Goal: Check status: Check status

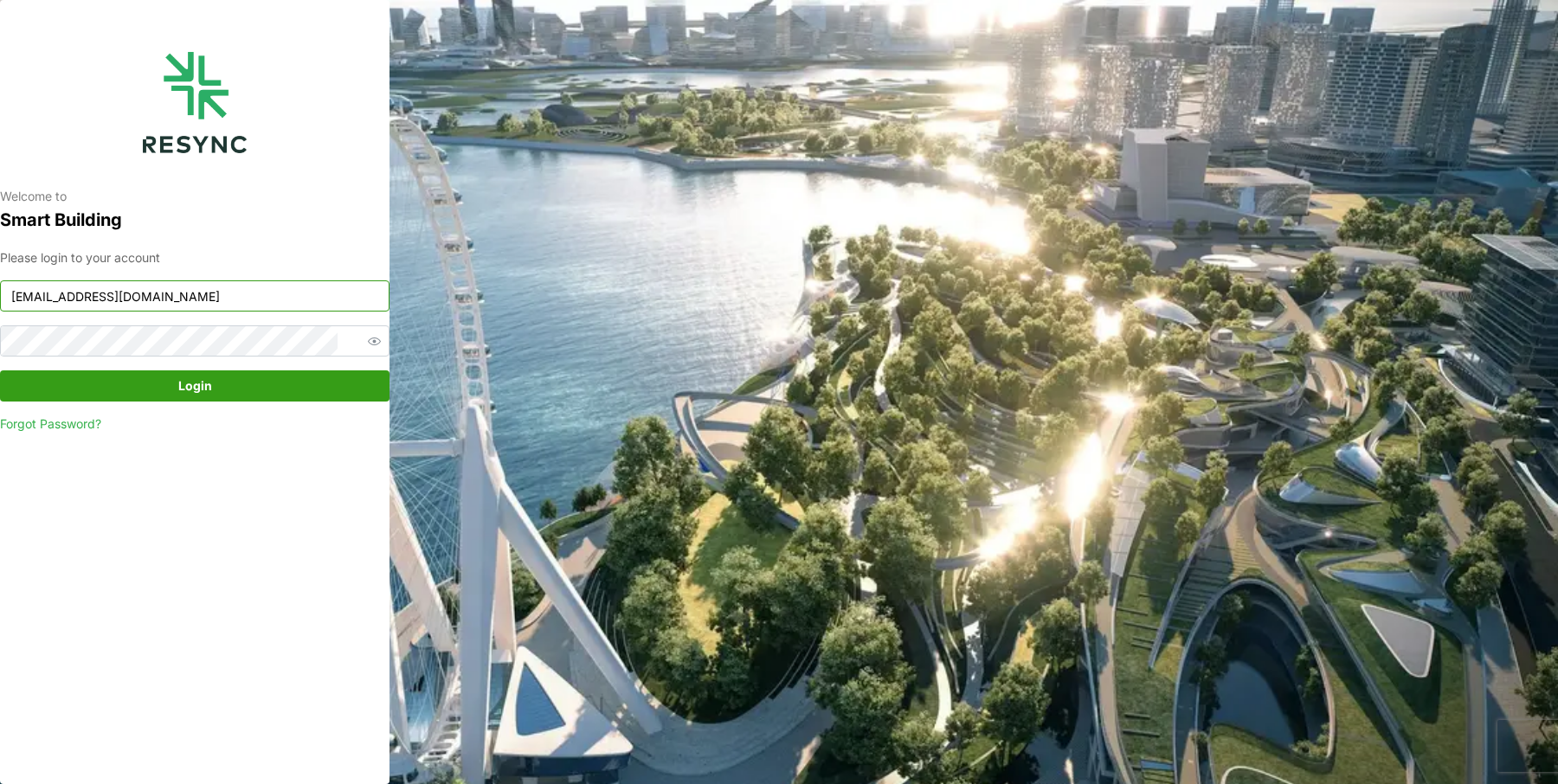
click at [273, 295] on input "mesp_display@resynctech.com" at bounding box center [195, 296] width 389 height 31
type input "continental_display@resynctech.com"
click at [276, 398] on span "Login" at bounding box center [195, 386] width 357 height 30
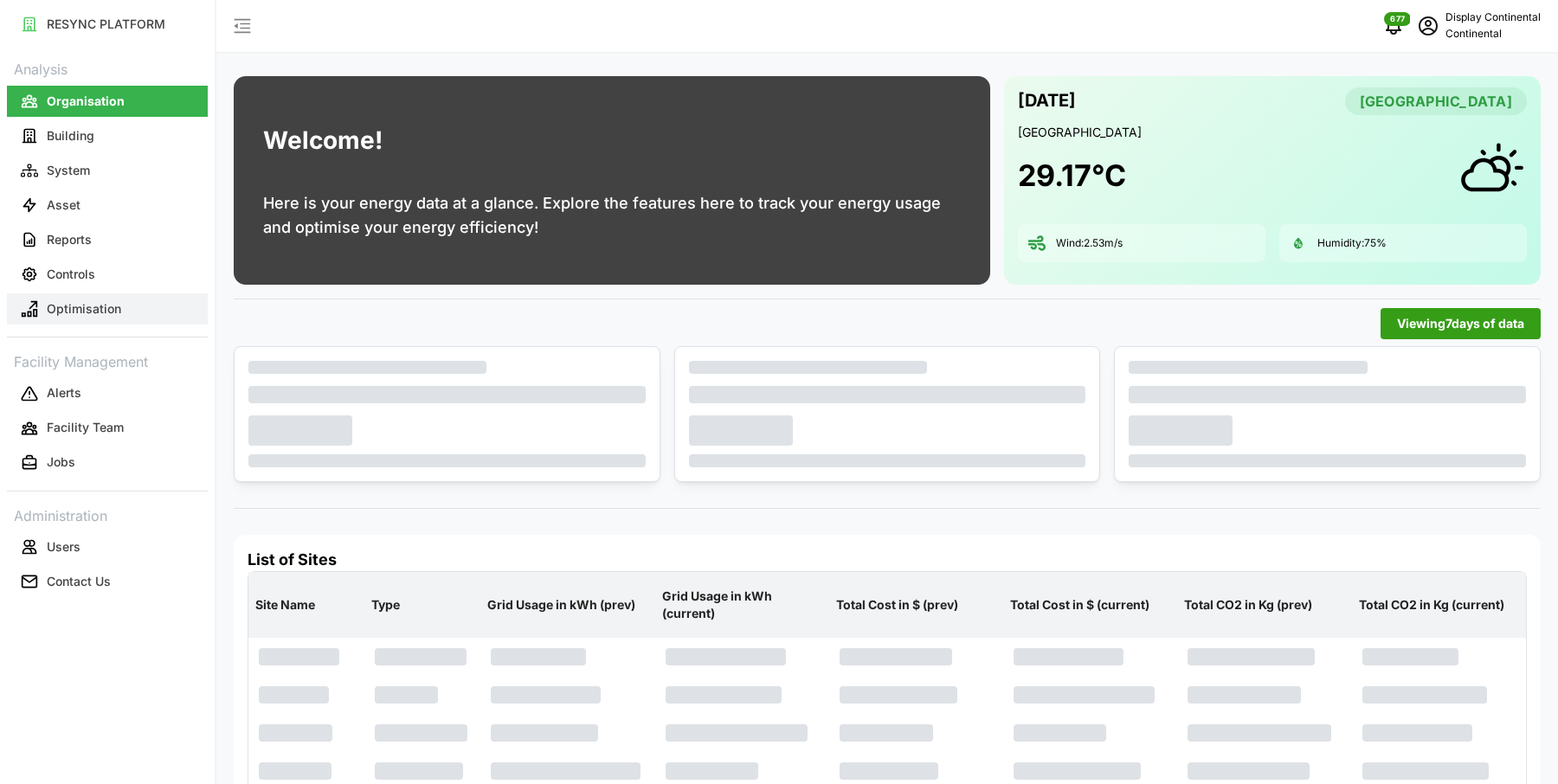
click at [117, 304] on p "Optimisation" at bounding box center [84, 309] width 75 height 18
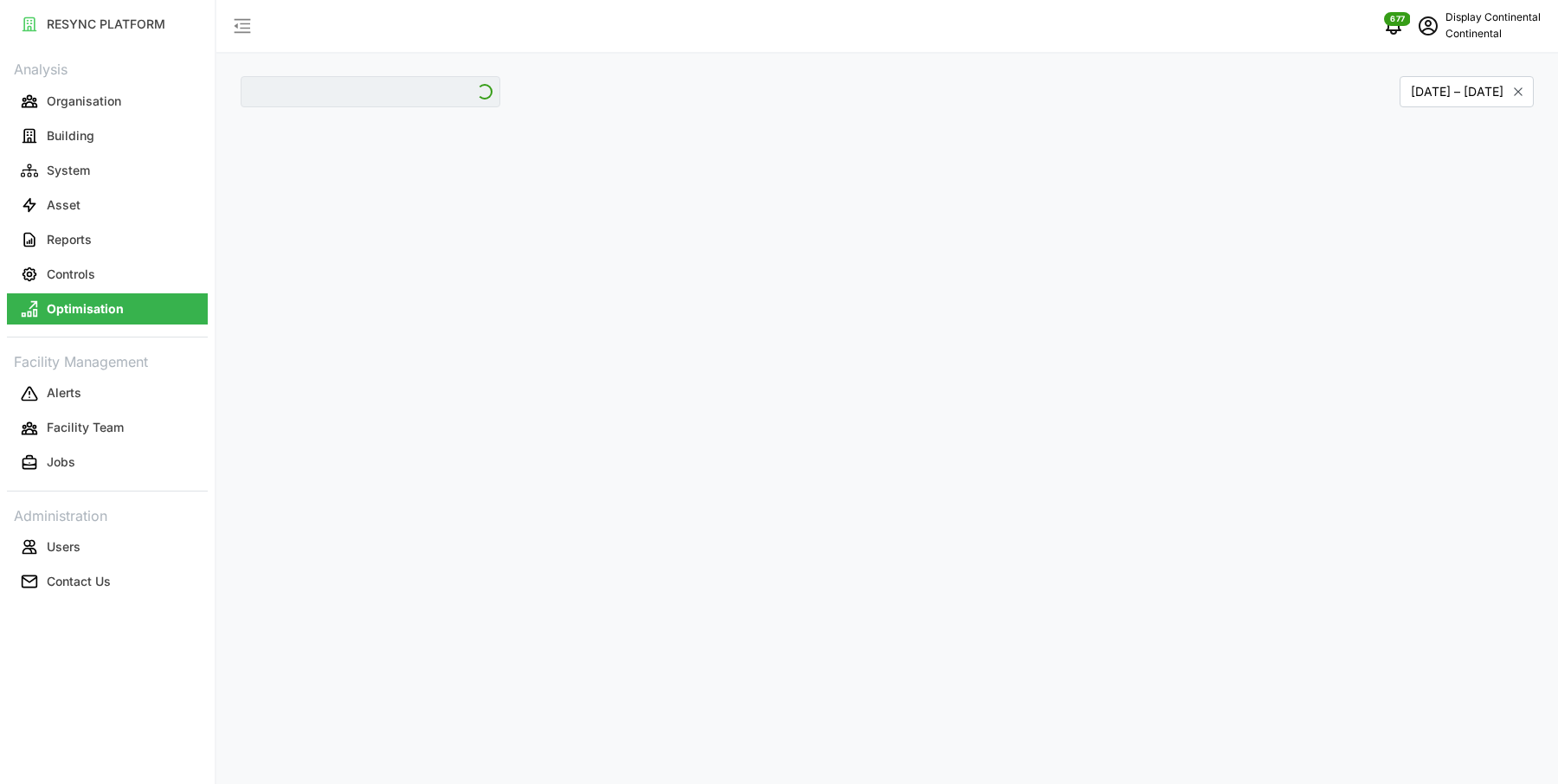
type input "CA1"
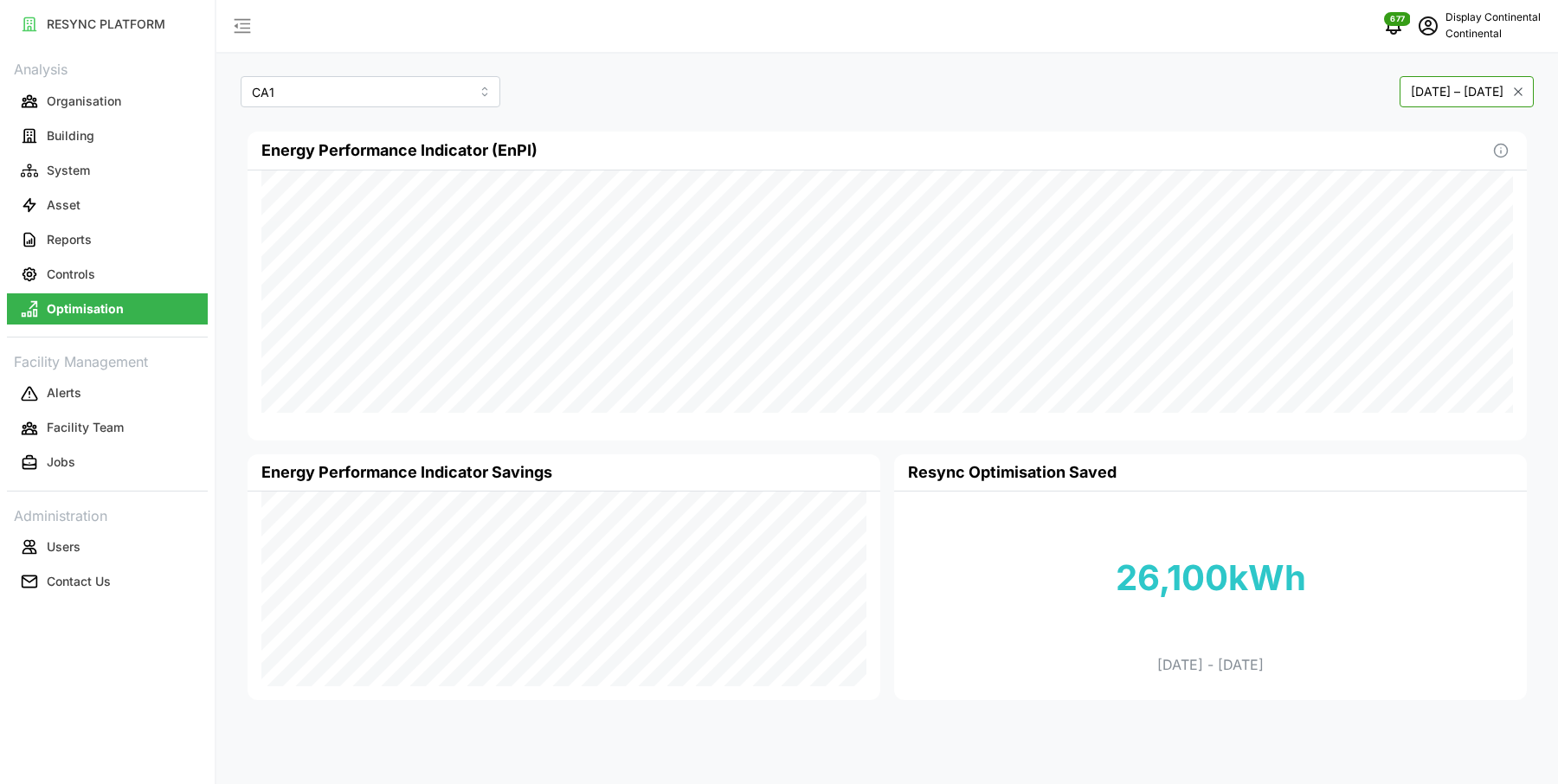
click at [1399, 91] on button "January 2025 – April 2025" at bounding box center [1466, 92] width 134 height 31
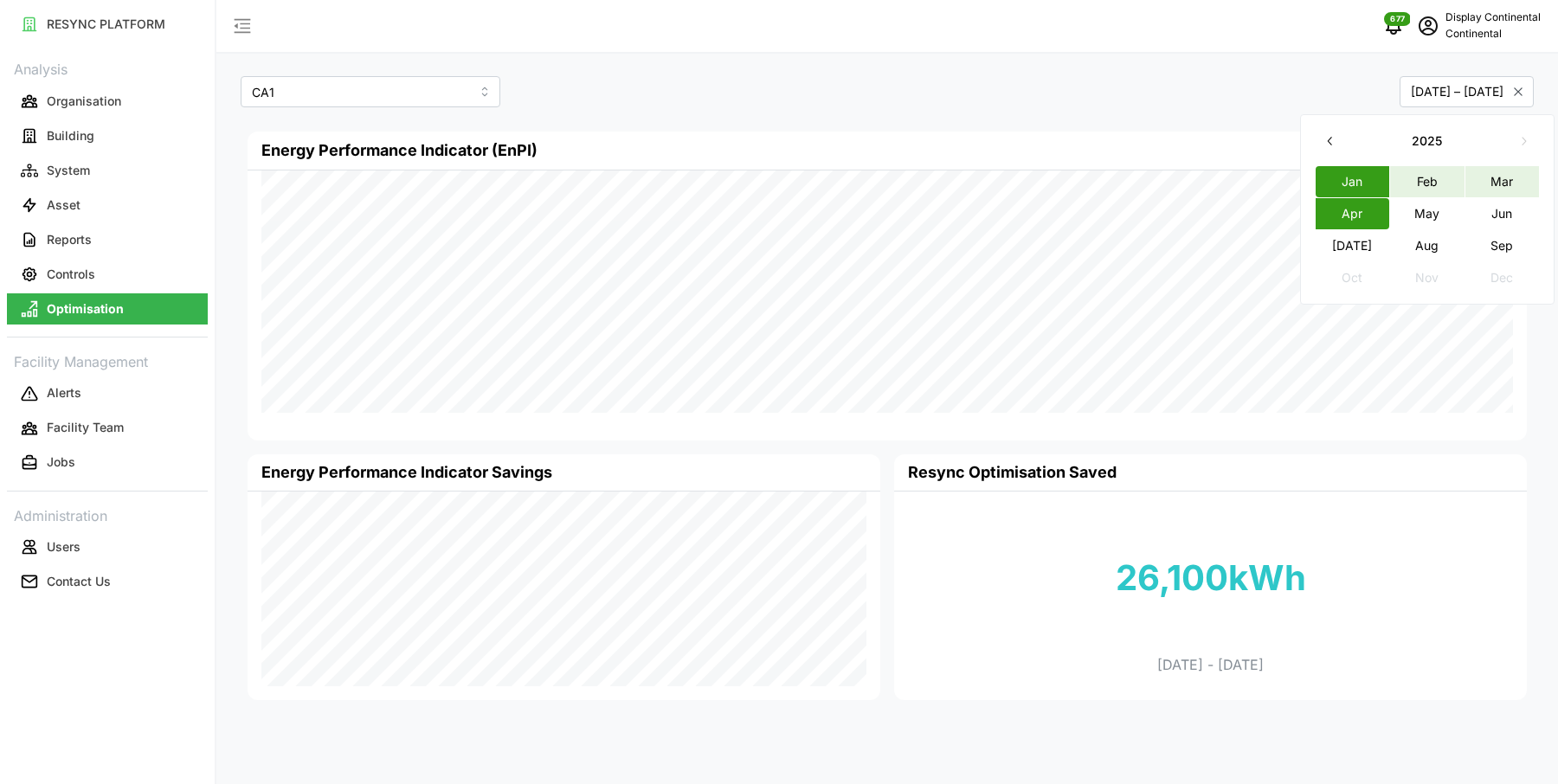
click at [1363, 179] on button "Jan" at bounding box center [1352, 181] width 75 height 31
click at [1513, 244] on button "Sep" at bounding box center [1503, 245] width 75 height 31
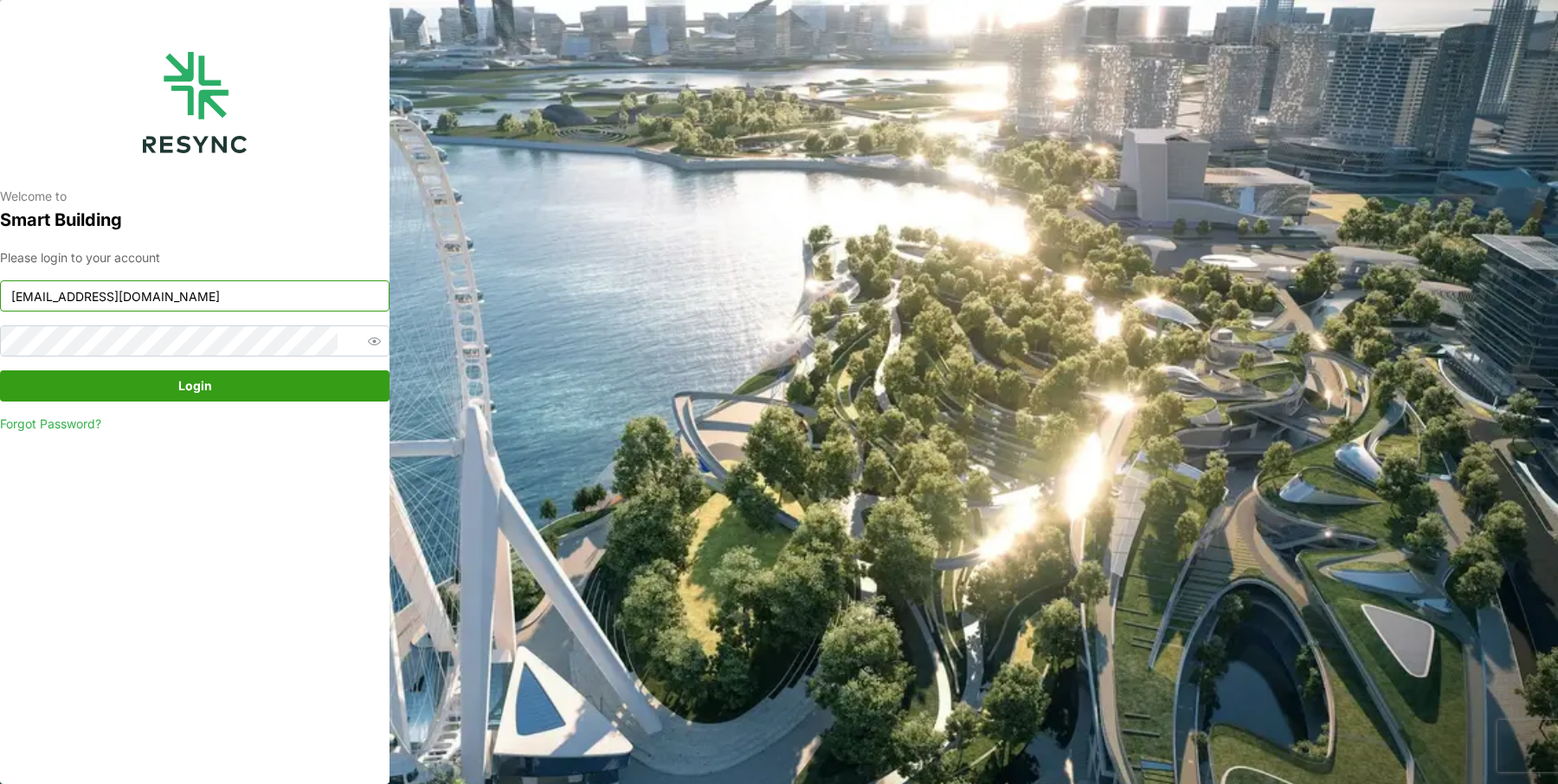
click at [297, 303] on input "mesp_display@resynctech.com" at bounding box center [195, 296] width 389 height 31
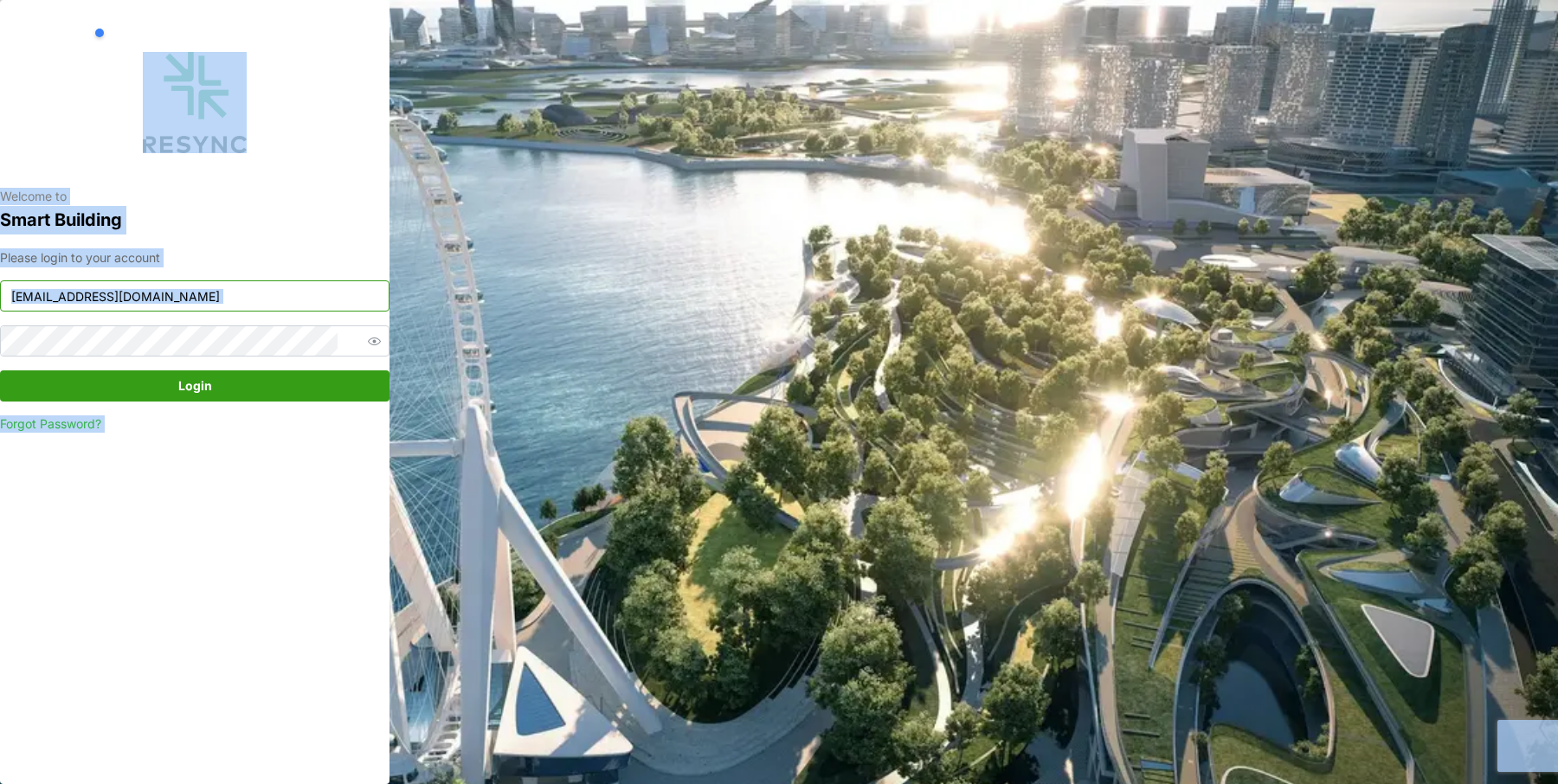
click at [297, 303] on input "mesp_display@resynctech.com" at bounding box center [195, 296] width 389 height 31
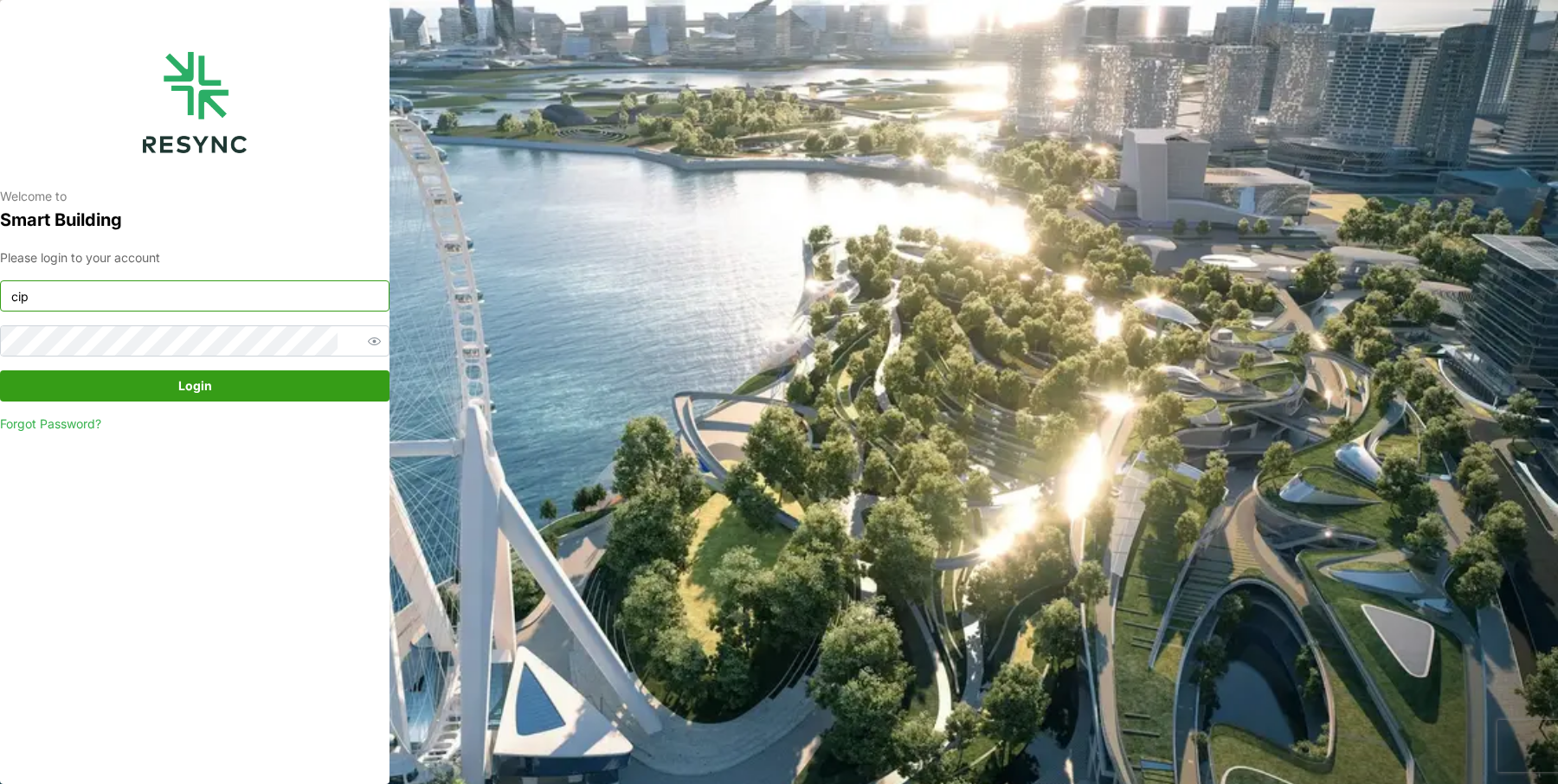
type input "ciputra_display@resynctech.com"
click at [276, 386] on span "Login" at bounding box center [195, 386] width 357 height 30
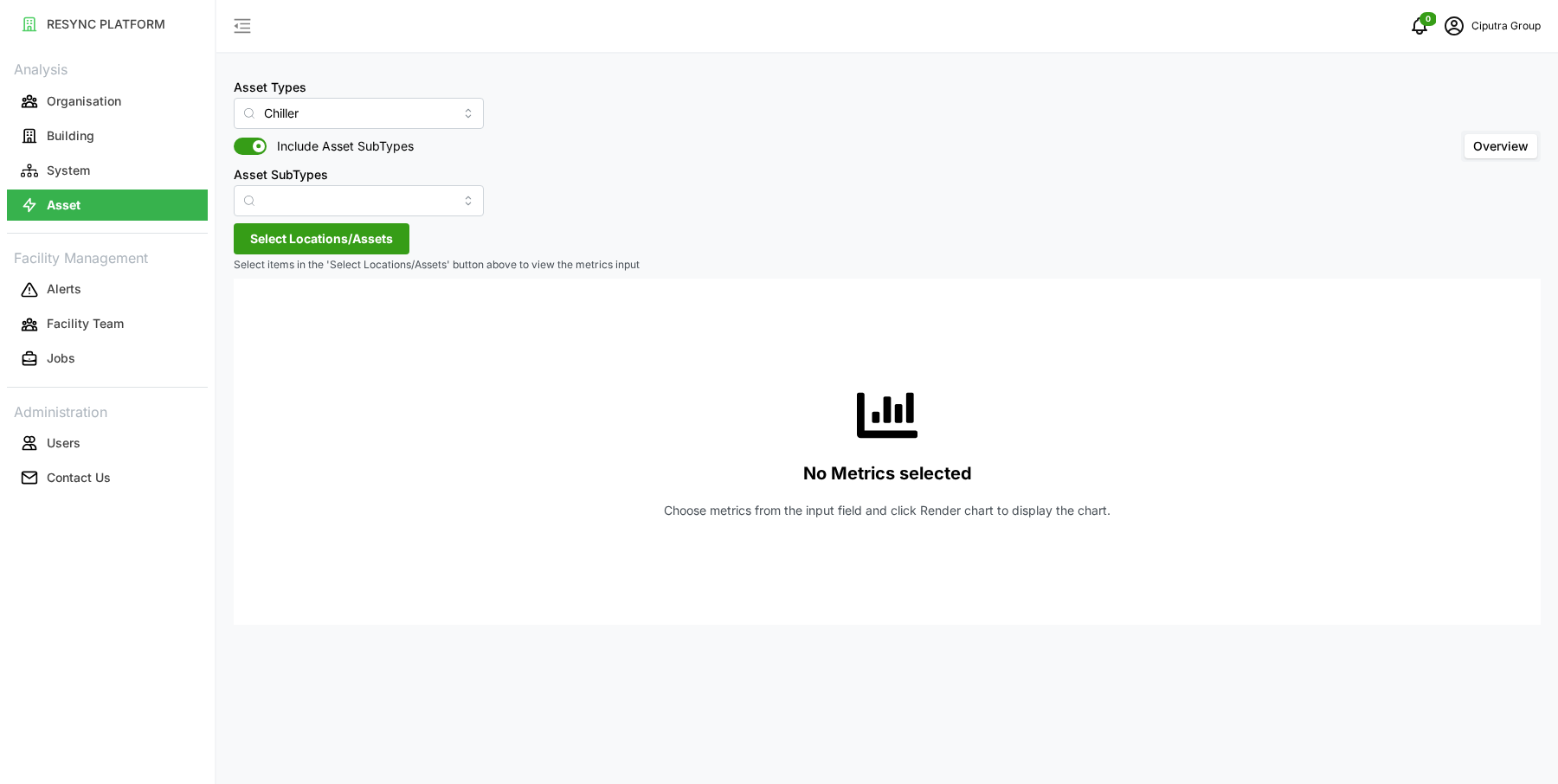
click at [336, 245] on span "Select Locations/Assets" at bounding box center [321, 239] width 143 height 30
click at [277, 317] on span "Select Ciputra World Surabaya" at bounding box center [278, 318] width 11 height 11
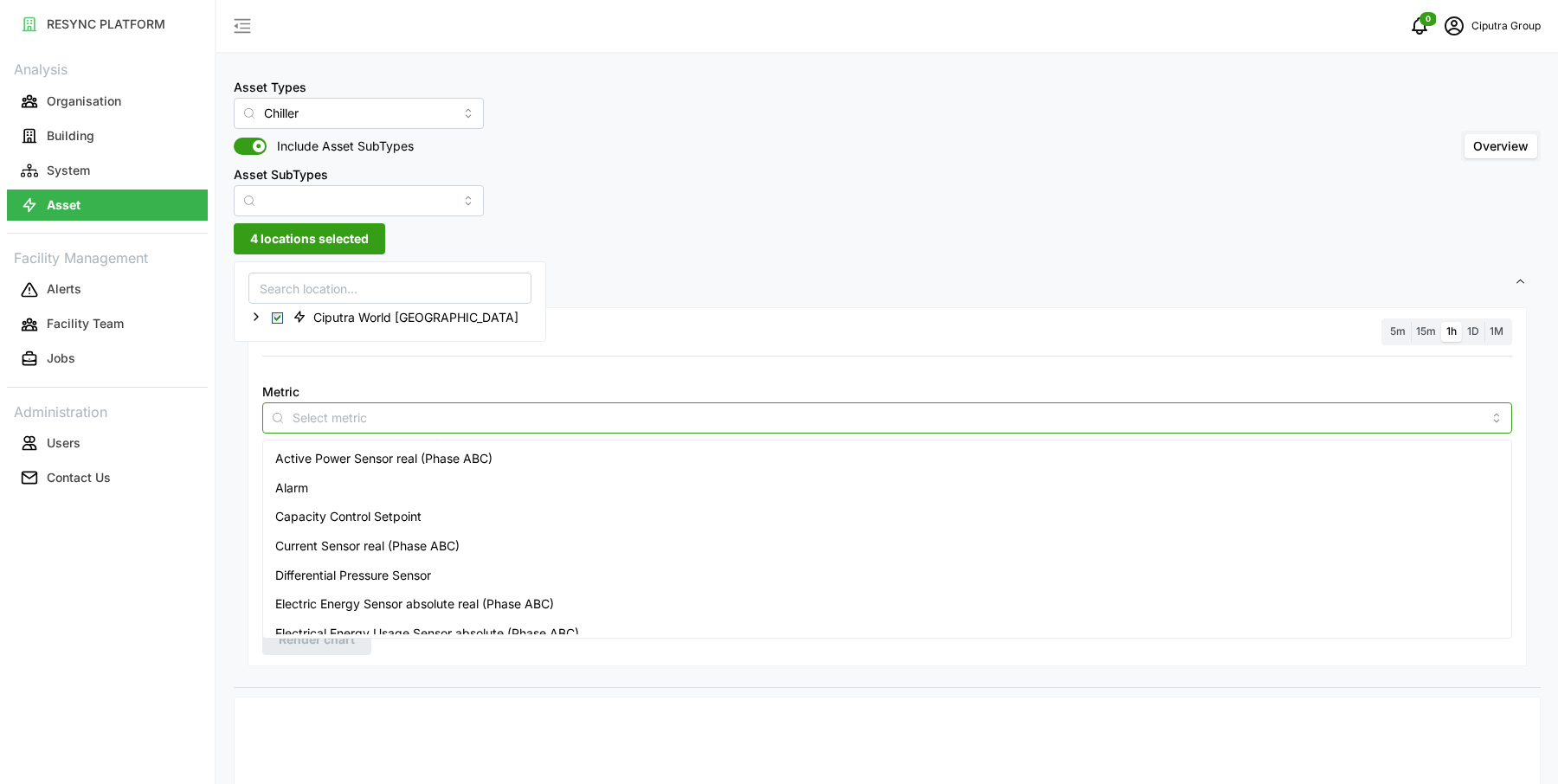
click at [349, 414] on input "Metric" at bounding box center [886, 417] width 1189 height 19
click at [363, 456] on span "Active Power Sensor real (Phase ABC)" at bounding box center [384, 458] width 218 height 19
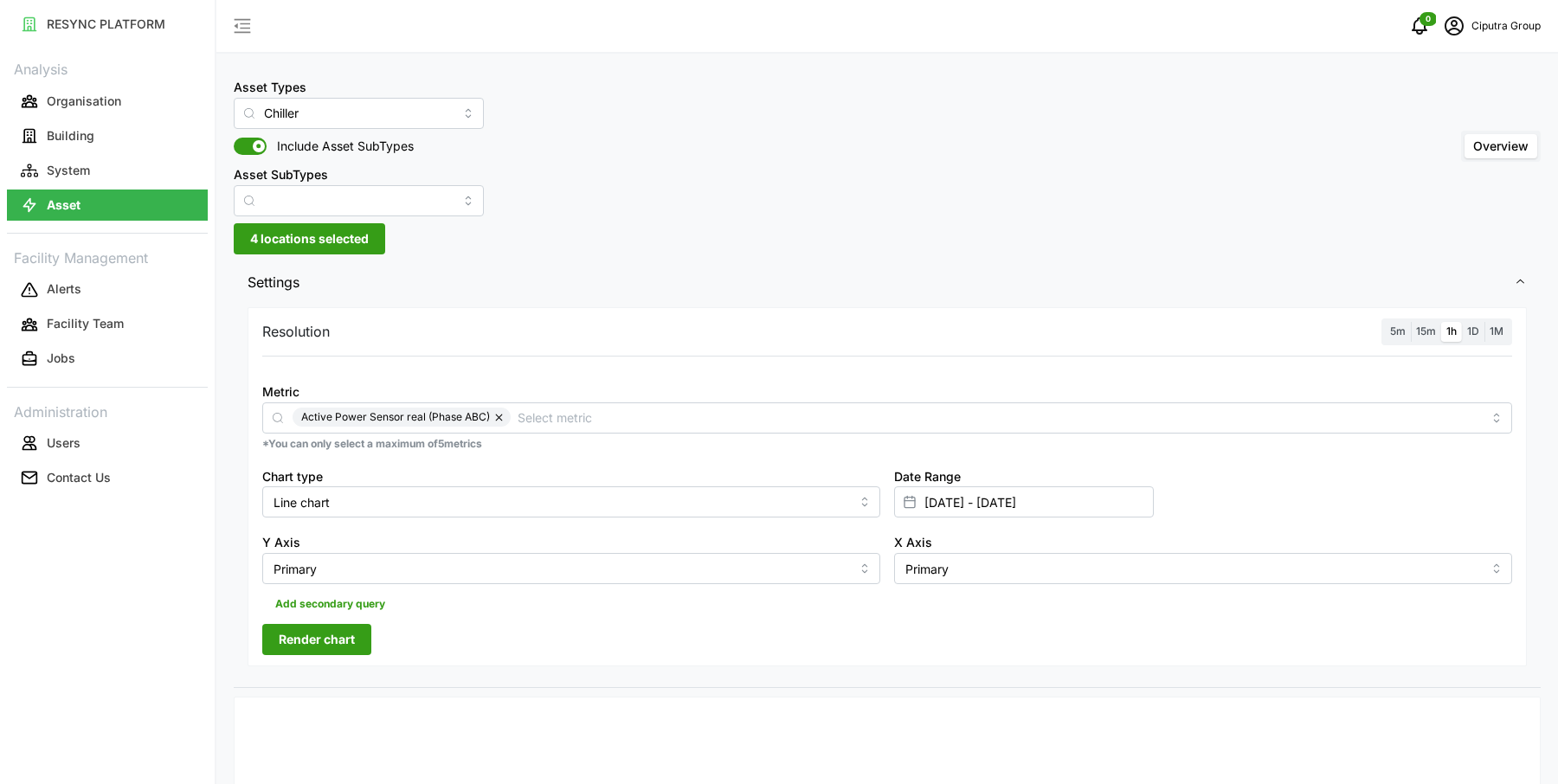
click at [1406, 334] on span "5m" at bounding box center [1397, 331] width 16 height 13
click at [1385, 322] on input "5m" at bounding box center [1385, 322] width 0 height 0
click at [977, 505] on input "[DATE] - [DATE]" at bounding box center [1023, 502] width 259 height 31
click at [965, 371] on button "16" at bounding box center [964, 379] width 31 height 31
type input "[DATE] - [DATE]"
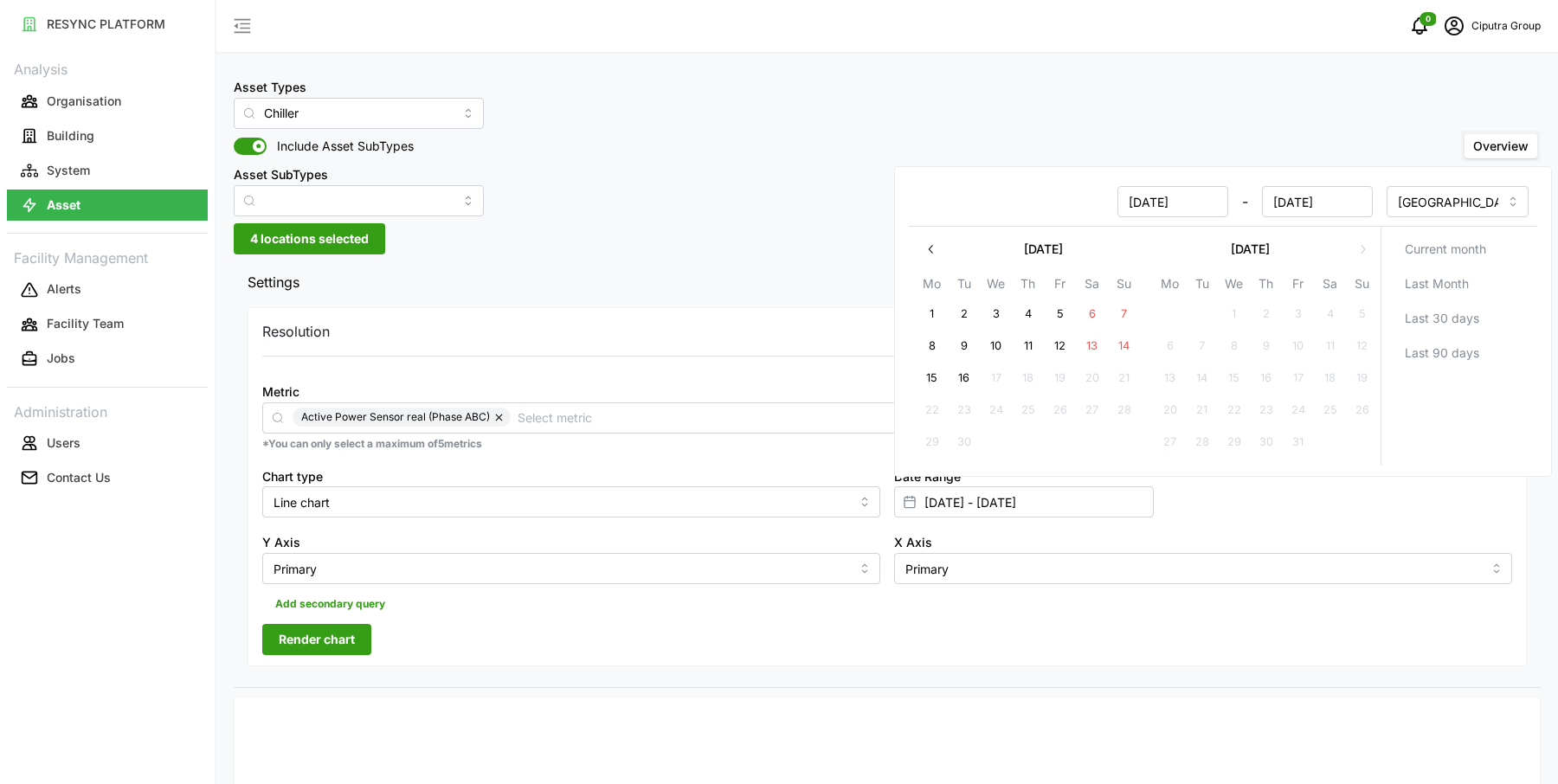
type input "[DATE]"
click at [965, 371] on button "16" at bounding box center [964, 379] width 31 height 31
type input "[DATE] - [DATE]"
type input "[DATE]"
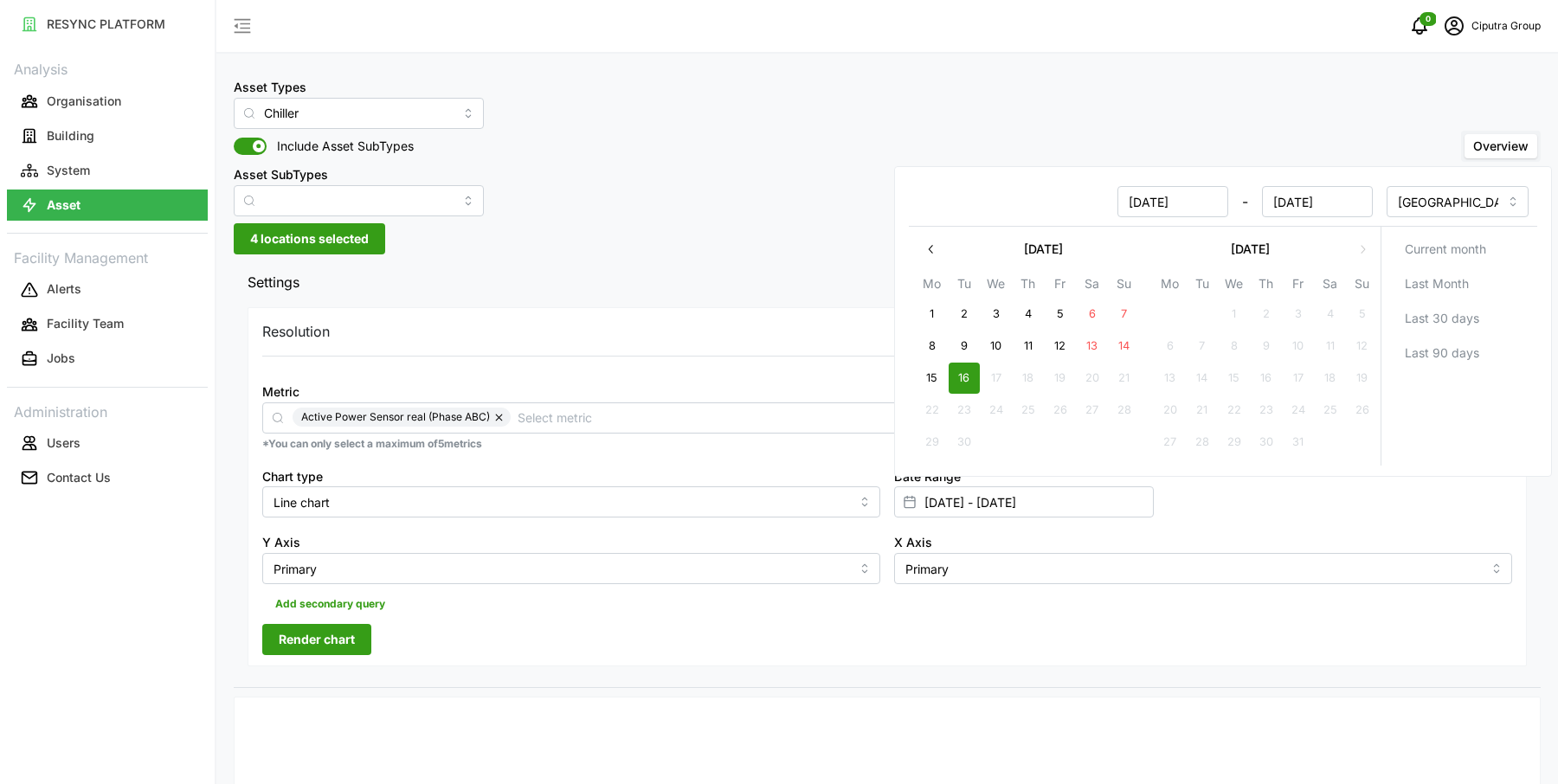
click at [341, 638] on span "Render chart" at bounding box center [316, 639] width 77 height 30
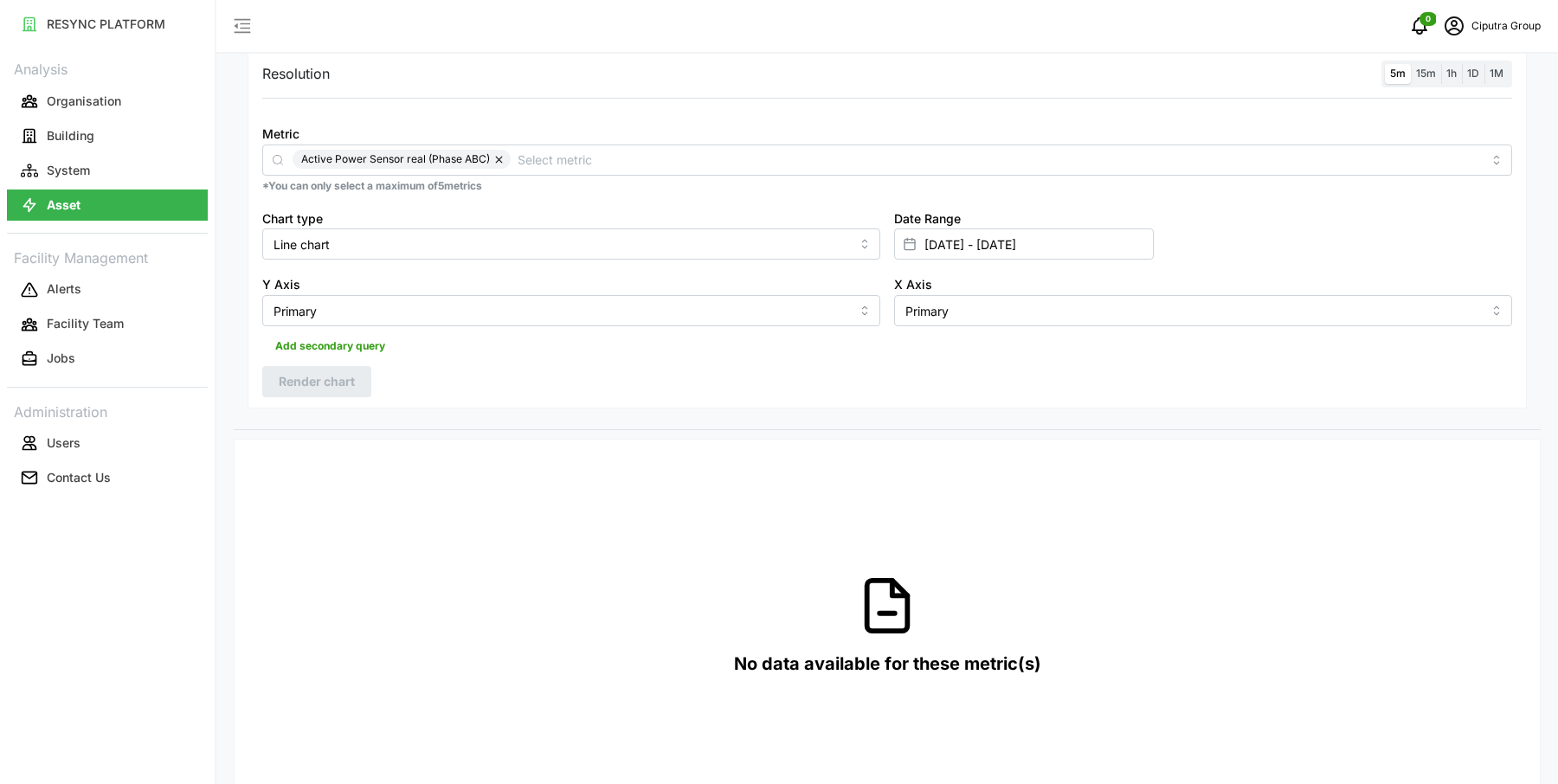
scroll to position [83, 0]
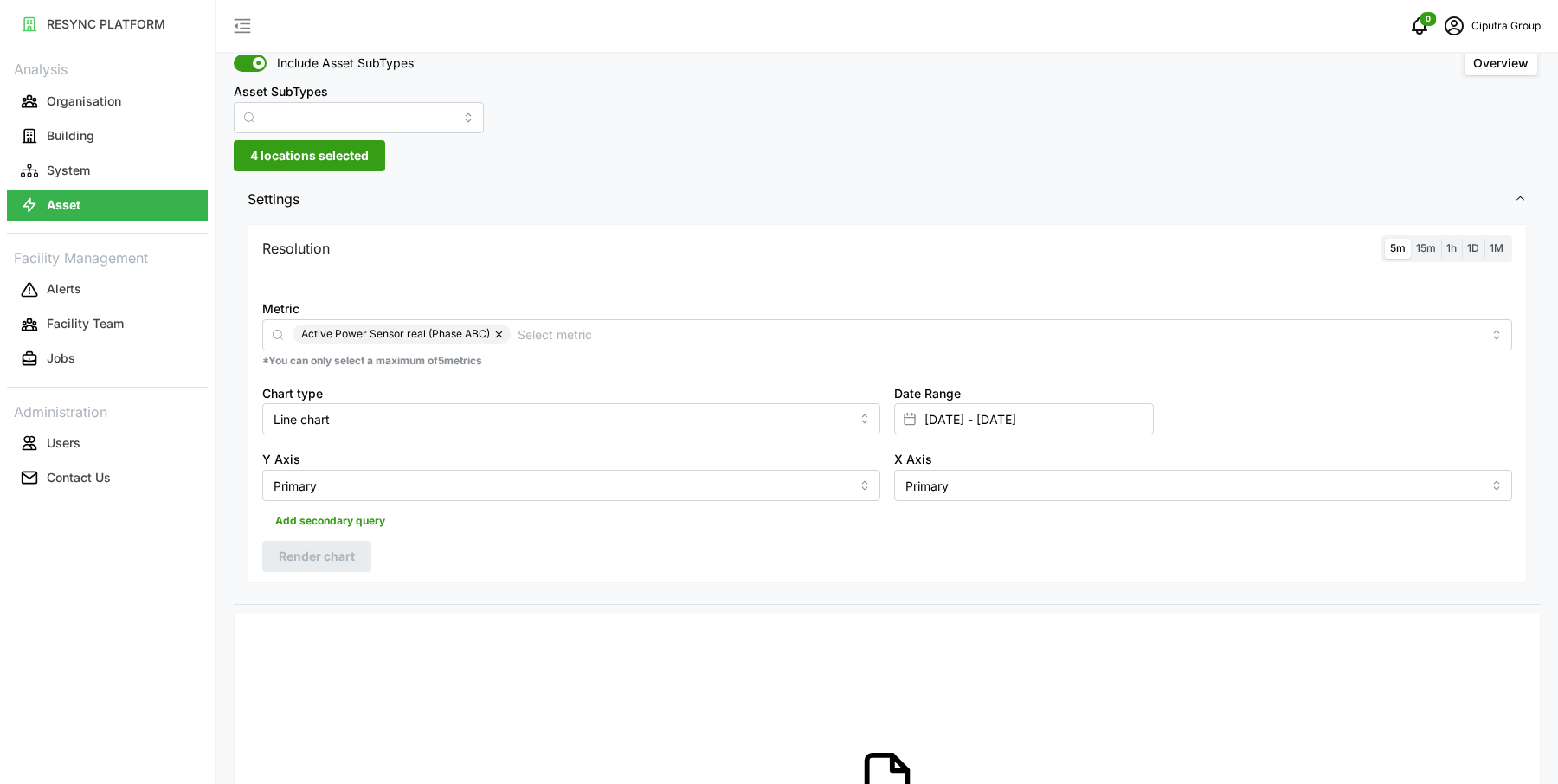
click at [344, 154] on span "4 locations selected" at bounding box center [309, 156] width 119 height 30
click at [256, 236] on icon at bounding box center [256, 233] width 14 height 14
click at [267, 255] on icon at bounding box center [269, 258] width 14 height 14
click at [285, 284] on icon at bounding box center [283, 283] width 14 height 14
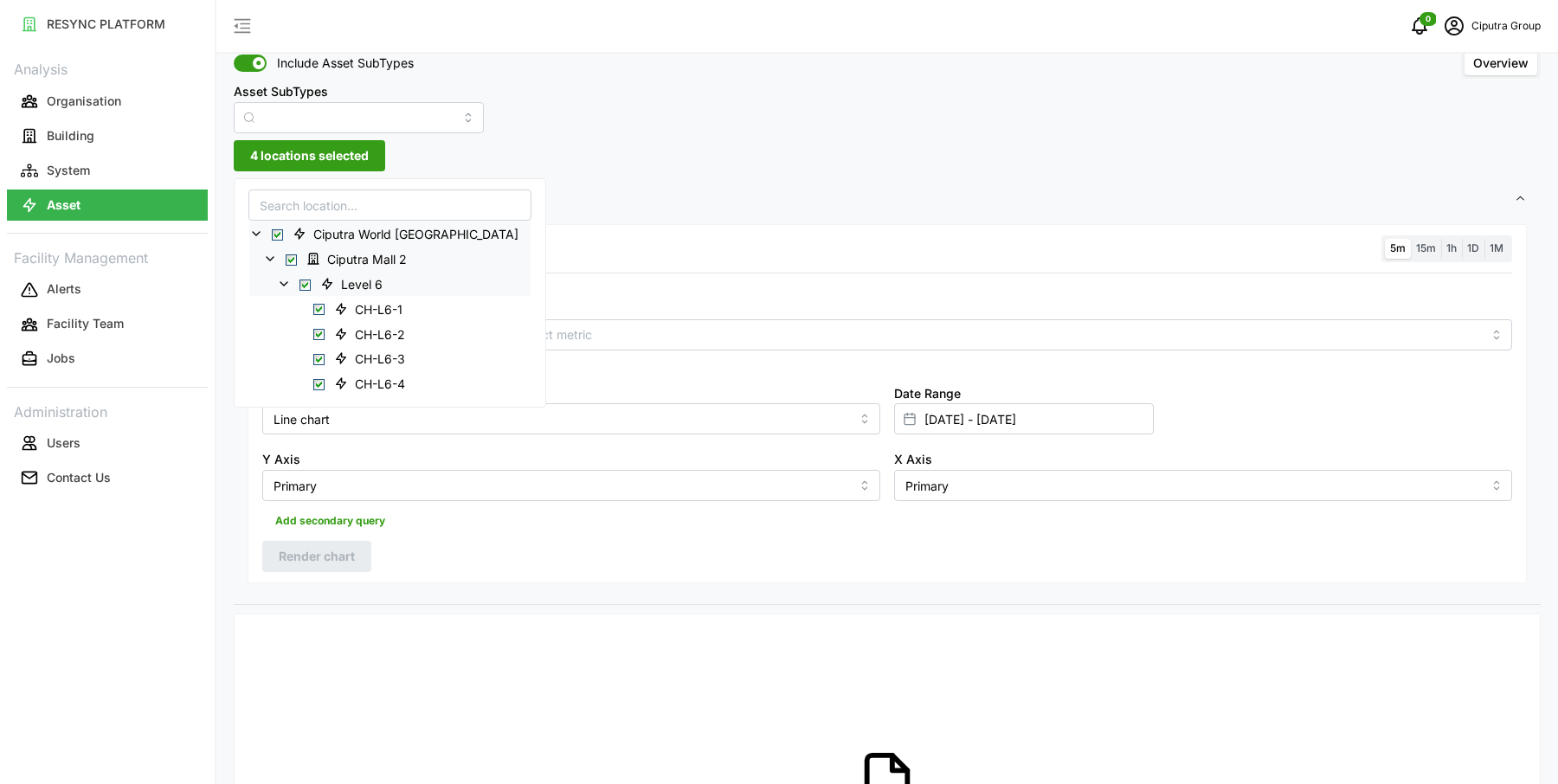
click at [602, 314] on div "Metric Active Power Sensor real (Phase ABC)" at bounding box center [886, 324] width 1250 height 53
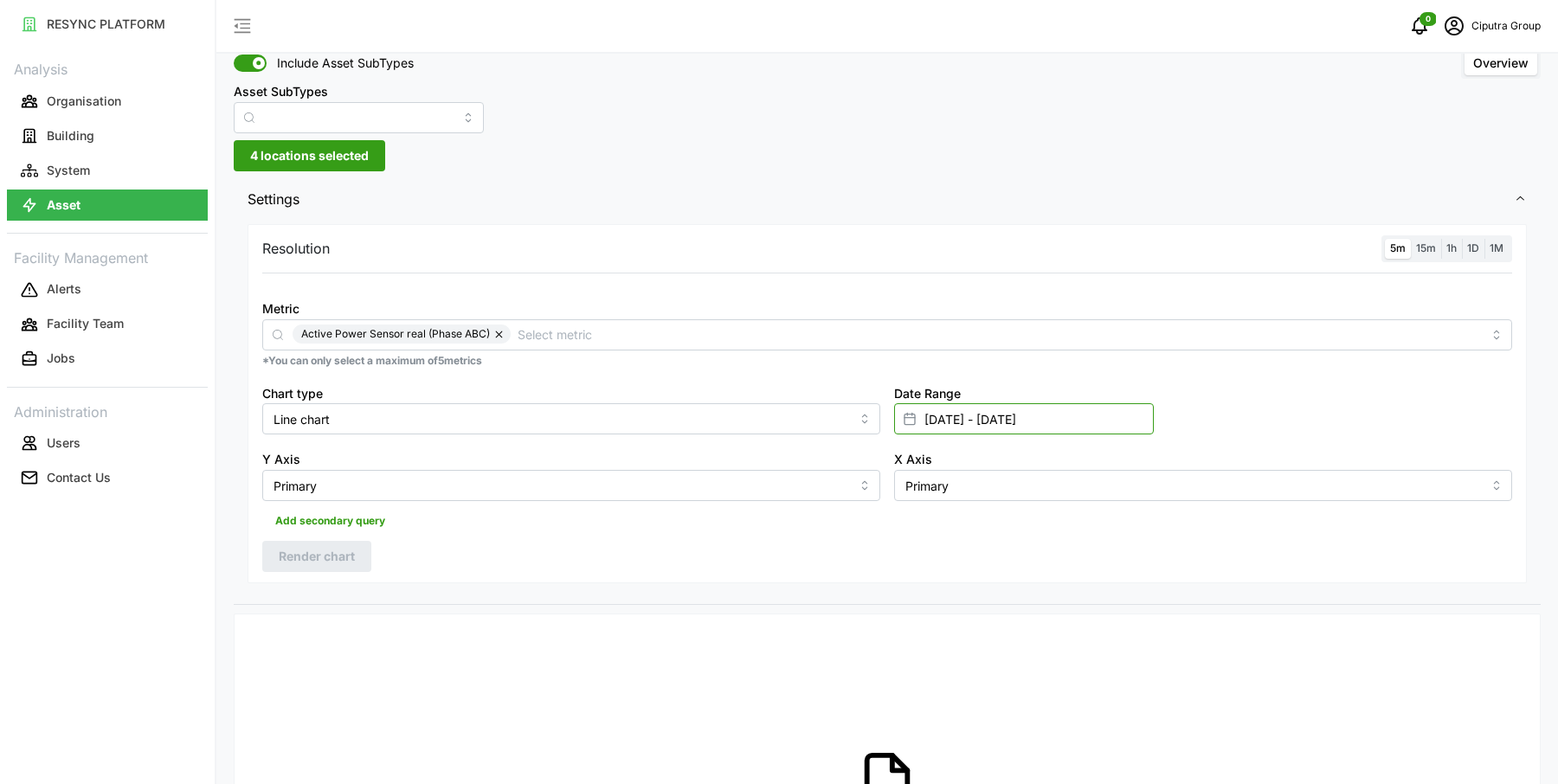
click at [944, 414] on input "[DATE] - [DATE]" at bounding box center [1023, 419] width 259 height 31
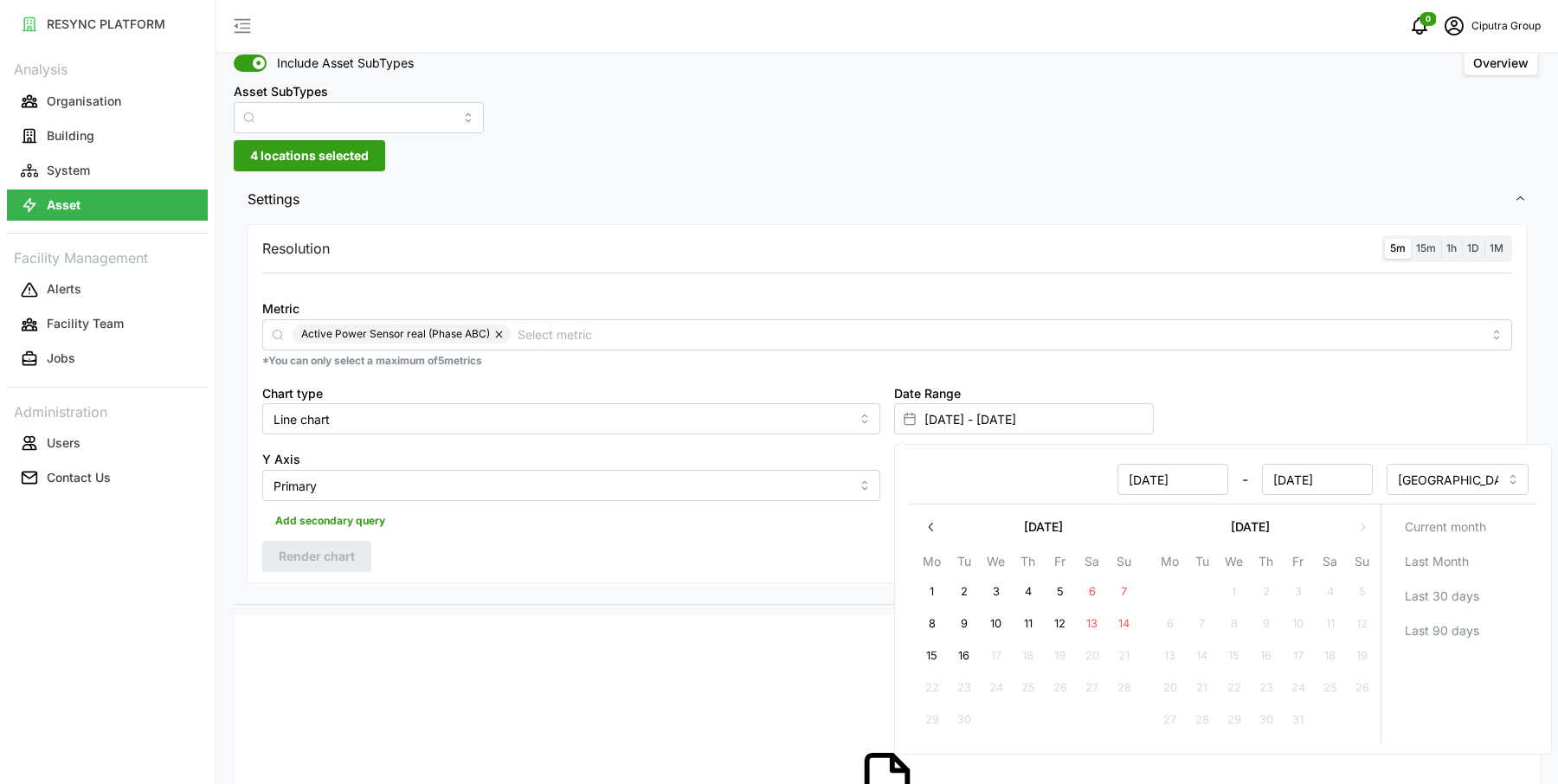
click at [1063, 625] on button "12" at bounding box center [1061, 624] width 31 height 31
type input "[DATE] - [DATE]"
type input "[DATE]"
click at [966, 651] on button "16" at bounding box center [964, 656] width 31 height 31
click at [599, 582] on div "Resolution 5m 15m 1h 1D 1M Metric Active Power Sensor real (Phase ABC) *You can…" at bounding box center [886, 411] width 1307 height 385
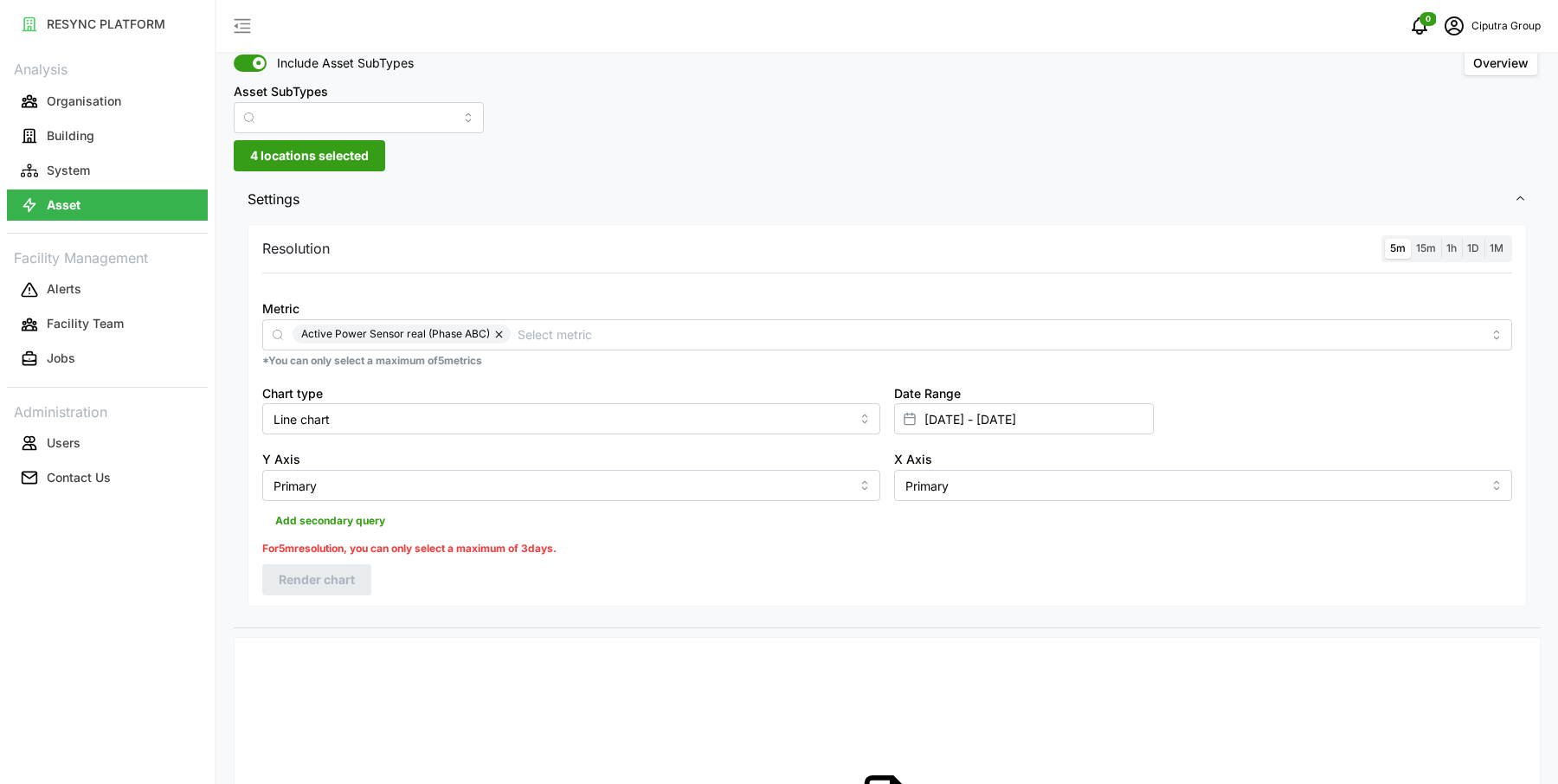
click at [358, 554] on p "For 5m resolution, you can only select a maximum of 3 days." at bounding box center [409, 549] width 294 height 17
click at [968, 408] on input "[DATE] - [DATE]" at bounding box center [1023, 419] width 259 height 31
click at [1057, 618] on button "12" at bounding box center [1061, 624] width 31 height 31
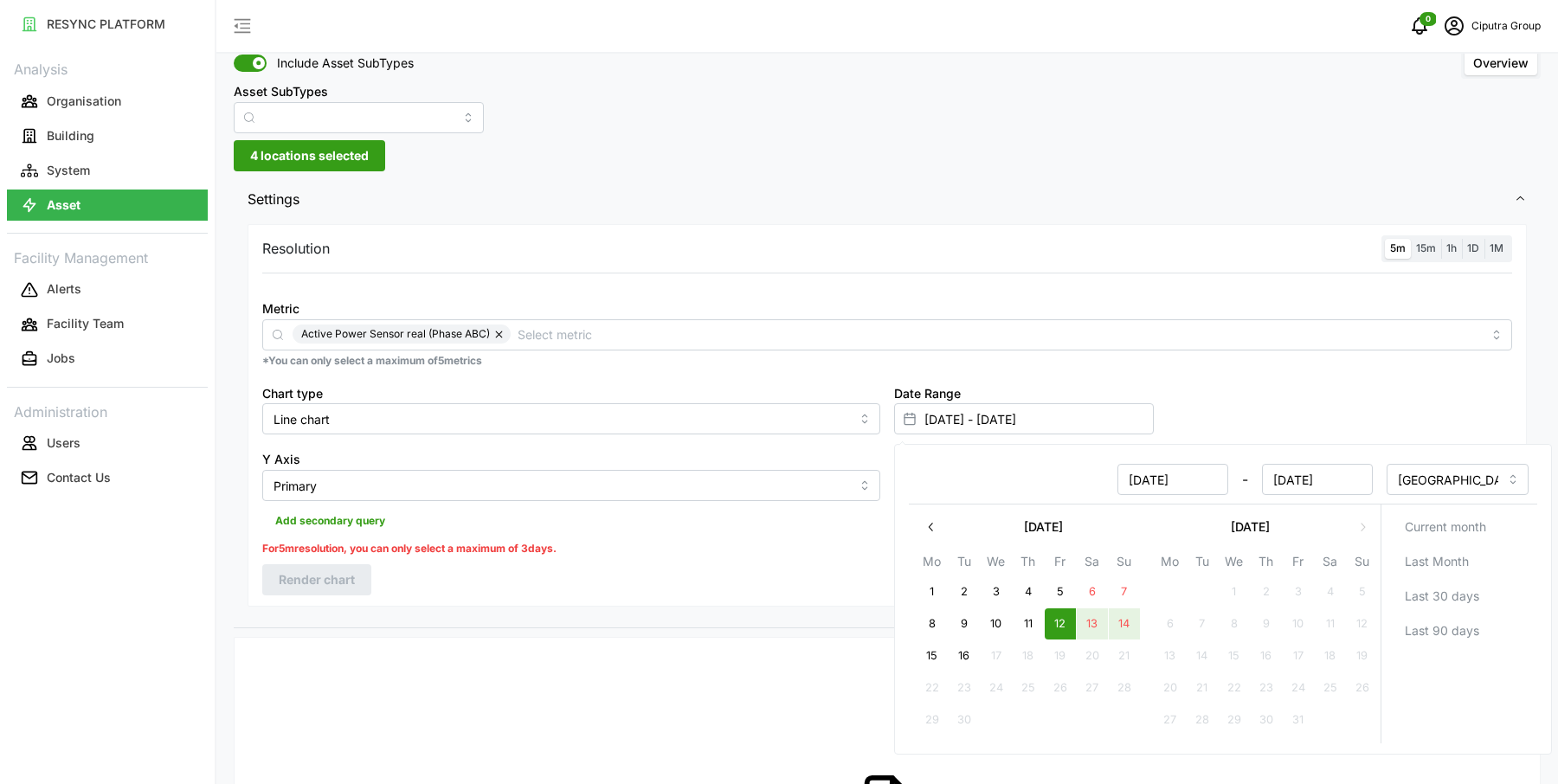
click at [1129, 616] on button "14" at bounding box center [1124, 624] width 31 height 31
type input "[DATE] - [DATE]"
type input "[DATE]"
click at [698, 612] on div "Resolution 5m 15m 1h 1D 1M Metric Active Power Sensor real (Phase ABC) *You can…" at bounding box center [886, 422] width 1307 height 407
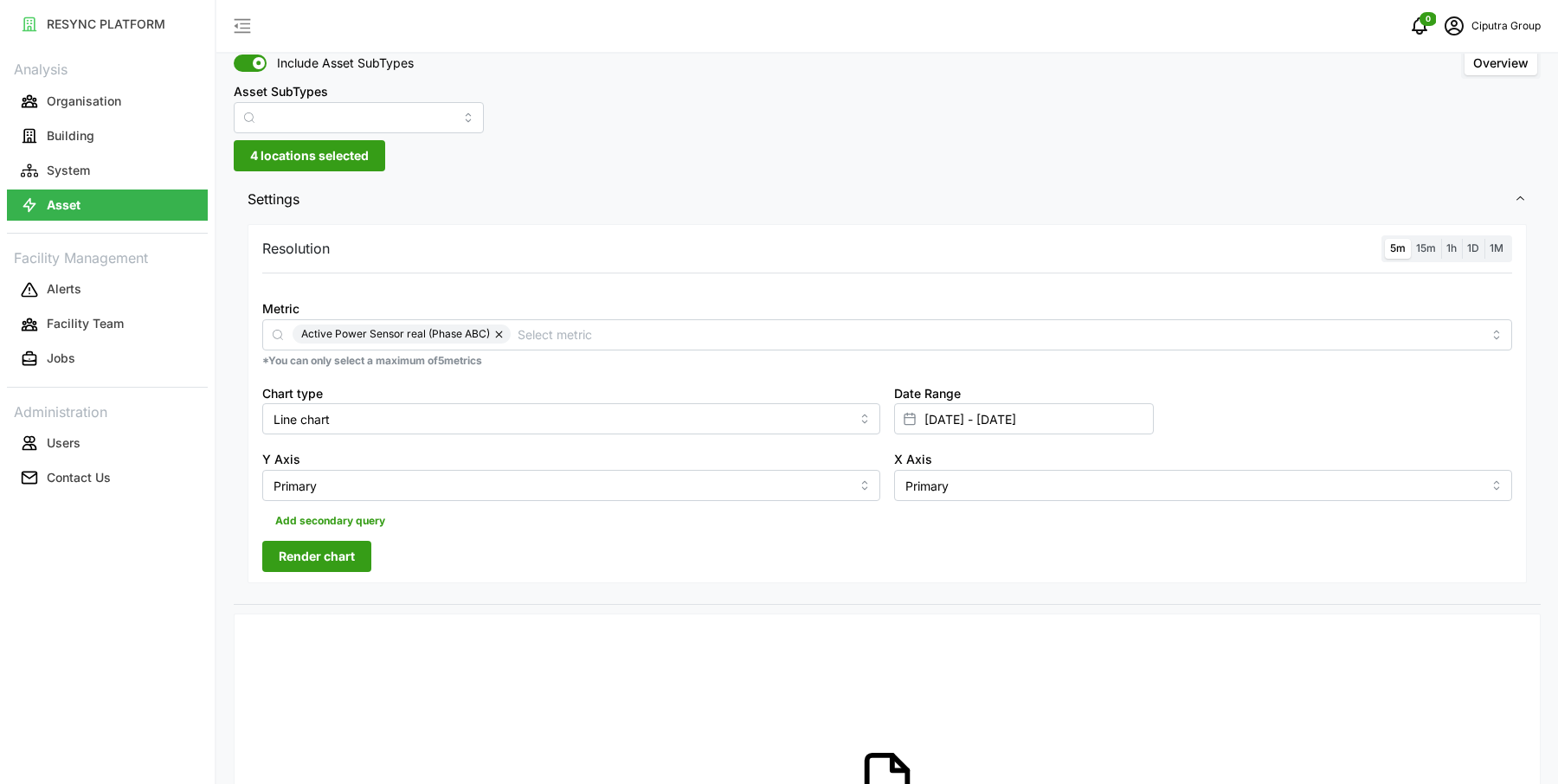
click at [359, 568] on button "Render chart" at bounding box center [316, 556] width 109 height 31
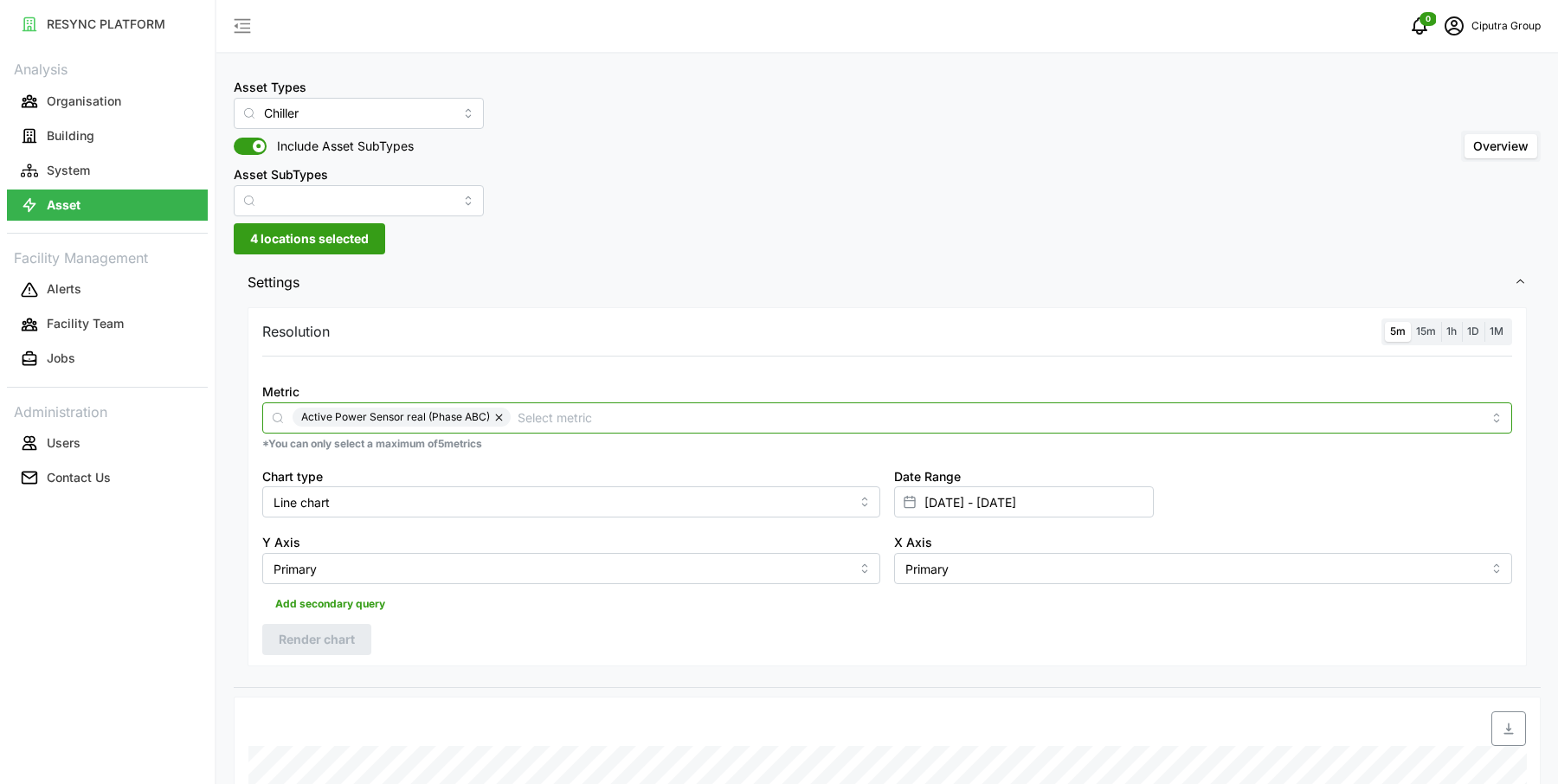
click at [523, 415] on input "Metric" at bounding box center [999, 417] width 964 height 19
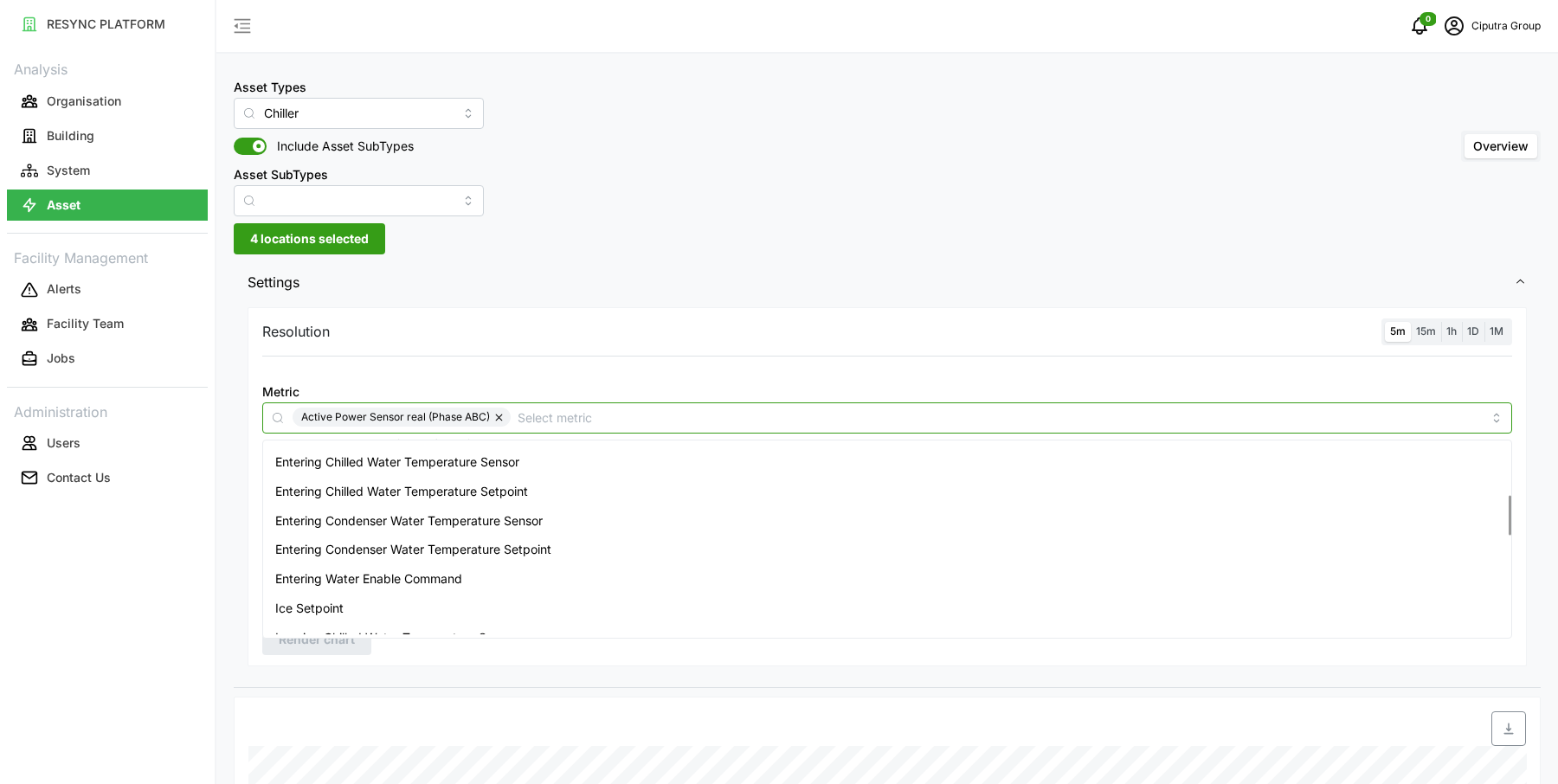
scroll to position [222, 0]
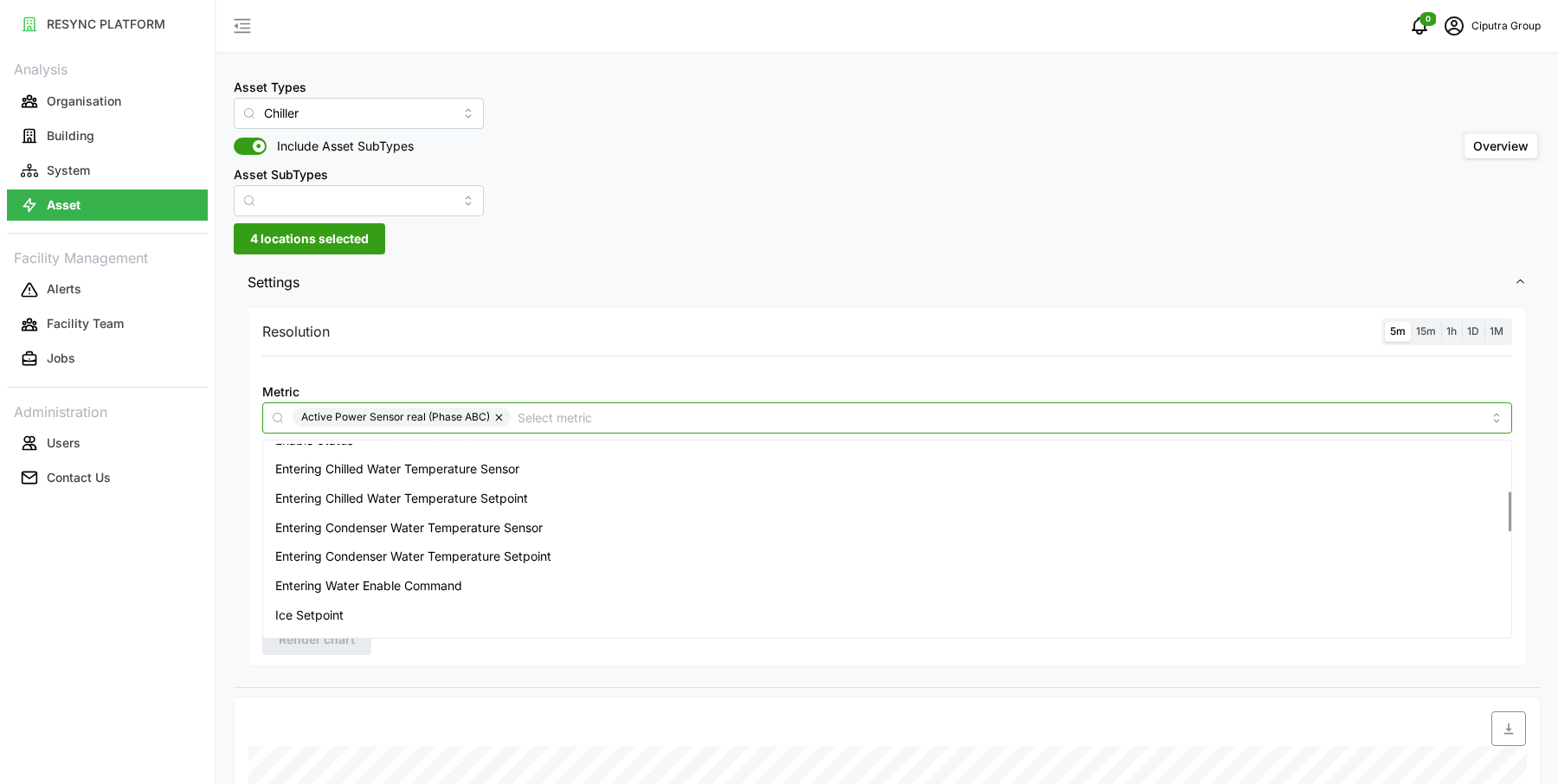
click at [450, 469] on span "Entering Chilled Water Temperature Sensor" at bounding box center [397, 469] width 244 height 19
click at [501, 417] on button "button" at bounding box center [500, 417] width 21 height 19
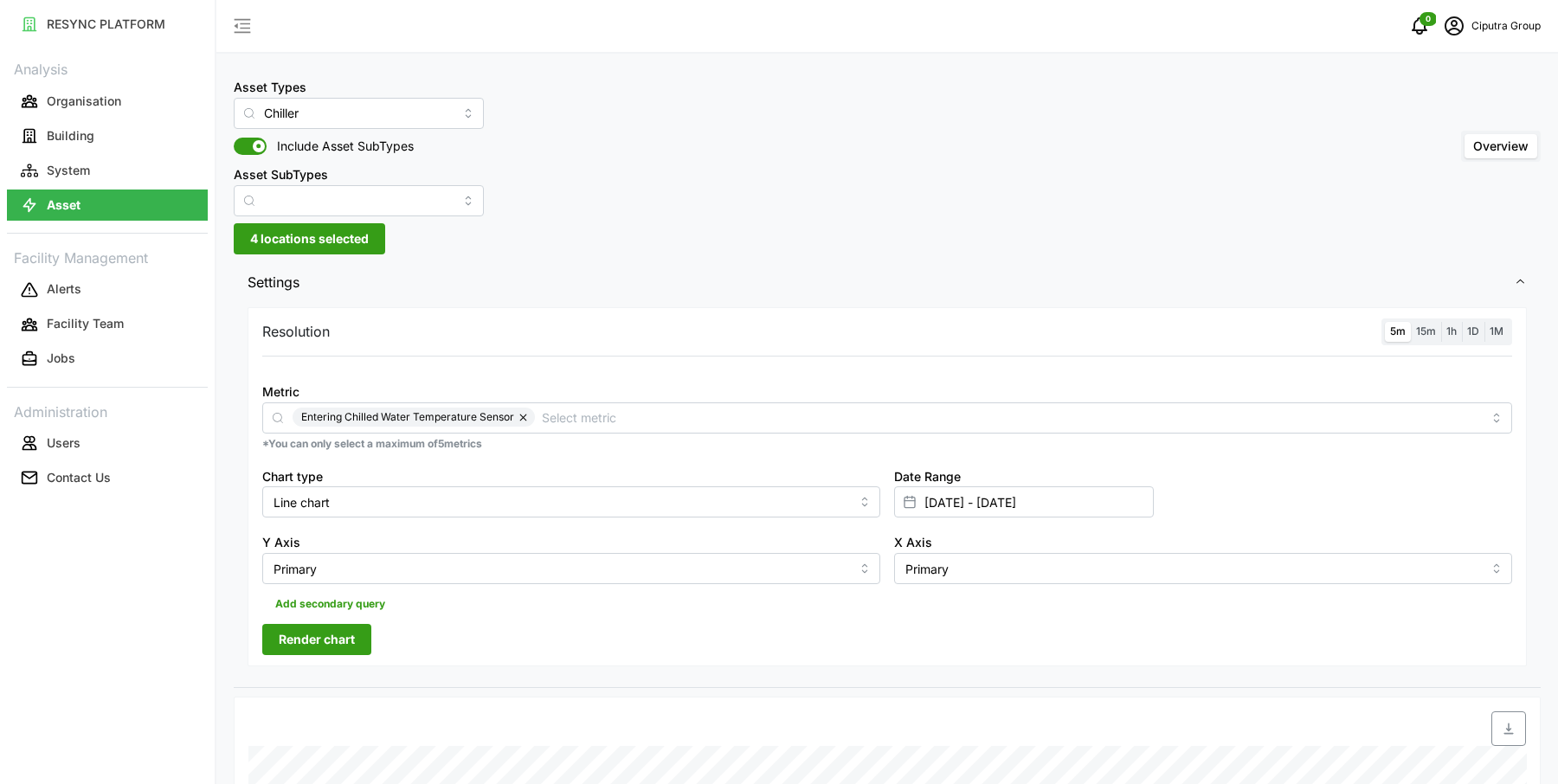
click at [298, 652] on span "Render chart" at bounding box center [316, 639] width 77 height 30
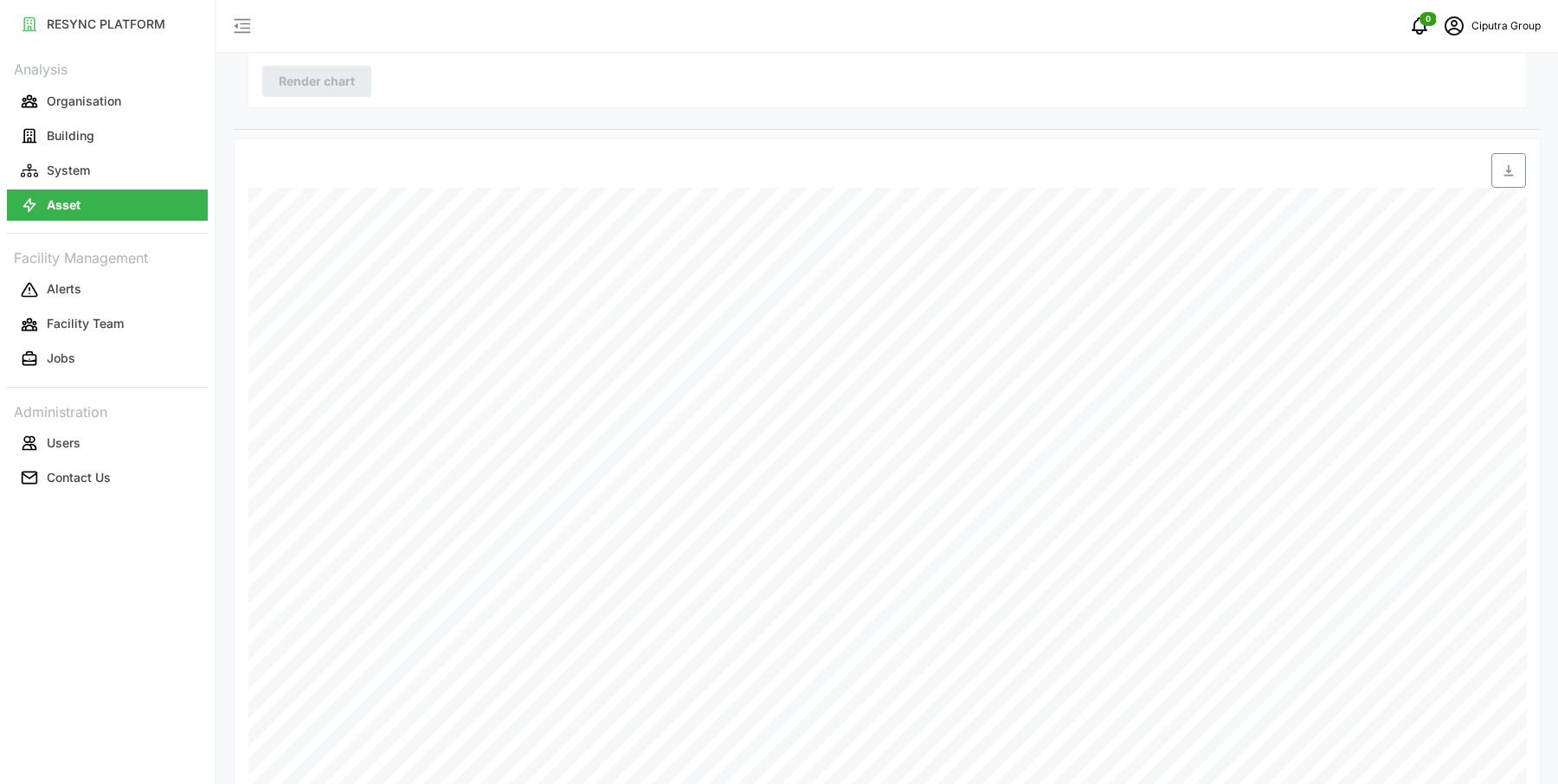
scroll to position [574, 0]
click at [1544, 283] on div "Asset Types Chiller Include Asset SubTypes Asset SubTypes Overview 4 locations …" at bounding box center [887, 121] width 1341 height 1389
